Goal: Check status: Check status

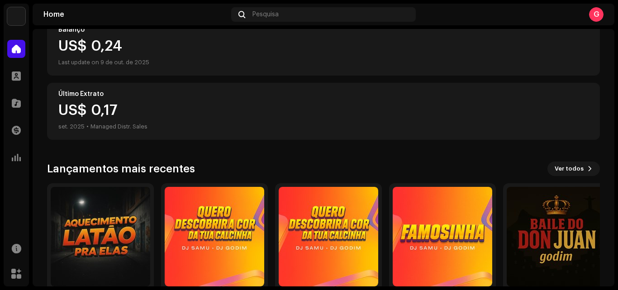
scroll to position [157, 0]
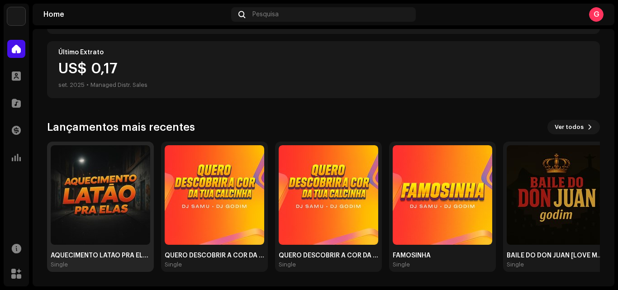
click at [94, 192] on img at bounding box center [100, 194] width 99 height 99
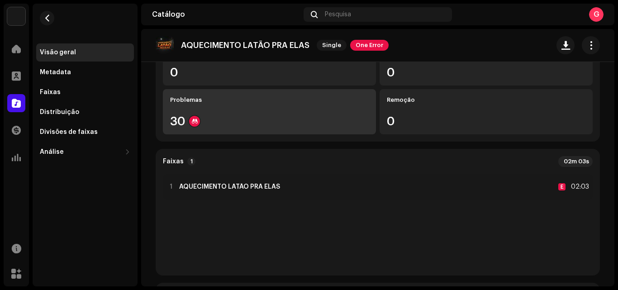
scroll to position [124, 0]
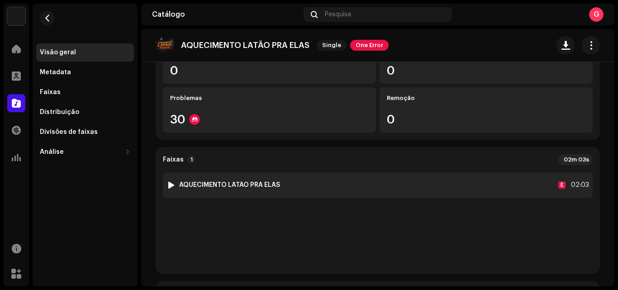
click at [294, 187] on div "1 AQUECIMENTO LATÃO PRA ELAS E 02:03" at bounding box center [378, 184] width 430 height 25
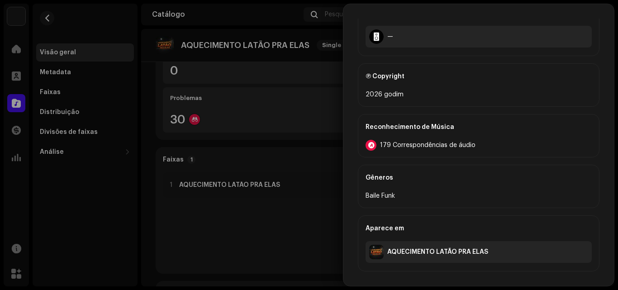
scroll to position [0, 0]
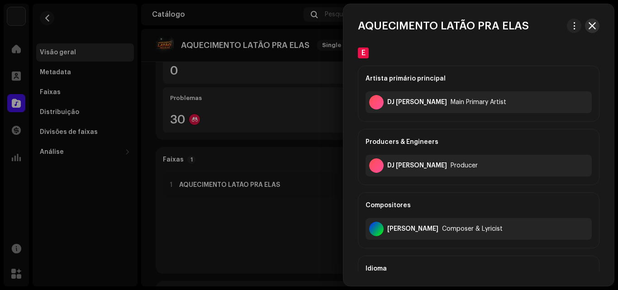
click at [590, 25] on span "button" at bounding box center [591, 25] width 7 height 7
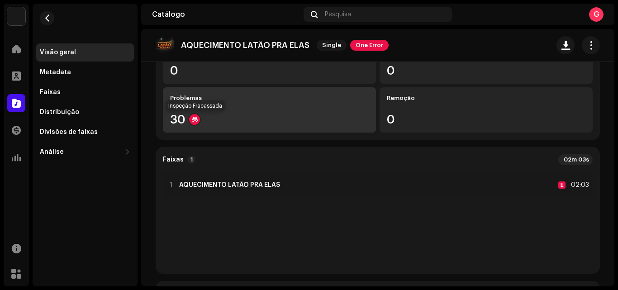
click at [195, 118] on div at bounding box center [194, 119] width 11 height 11
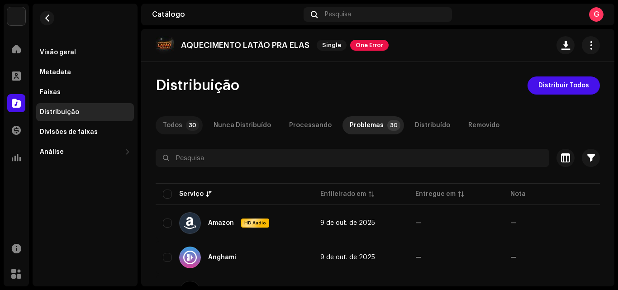
click at [180, 124] on div "Todos" at bounding box center [172, 125] width 19 height 18
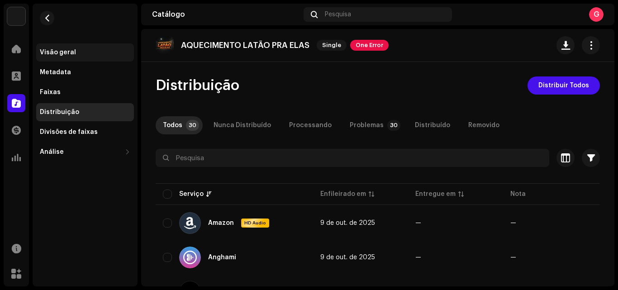
click at [48, 54] on div "Visão geral" at bounding box center [58, 52] width 36 height 7
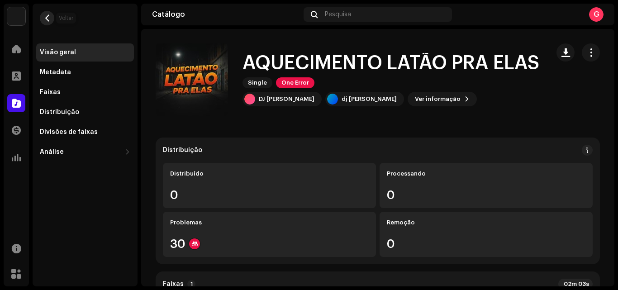
click at [46, 16] on span "button" at bounding box center [47, 17] width 7 height 7
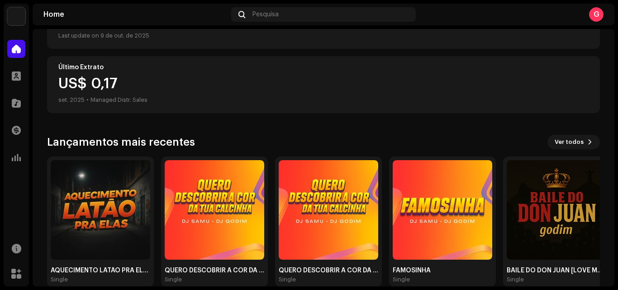
scroll to position [157, 0]
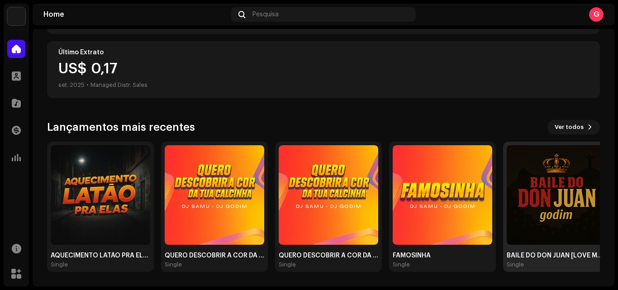
click at [552, 196] on img at bounding box center [556, 194] width 99 height 99
